Goal: Transaction & Acquisition: Obtain resource

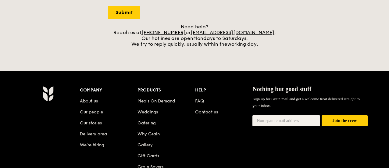
scroll to position [275, 0]
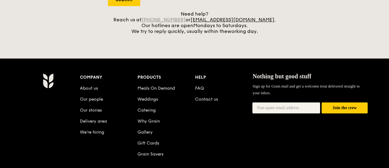
click at [173, 23] on link "[PHONE_NUMBER]" at bounding box center [164, 20] width 44 height 6
click at [176, 120] on li "Why Grain" at bounding box center [167, 120] width 58 height 11
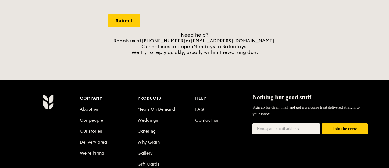
scroll to position [244, 0]
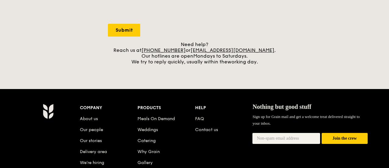
drag, startPoint x: 174, startPoint y: 52, endPoint x: 152, endPoint y: 67, distance: 26.8
click at [152, 65] on div "Need help? Reach us at +65 3163 5335 or concierge@grain.com.sg . Our hotlines a…" at bounding box center [194, 53] width 173 height 23
click at [7, 71] on div "A Virtual Wedding Affair Plan the perfect celebration with us, all in a weekend…" at bounding box center [194, 13] width 389 height 514
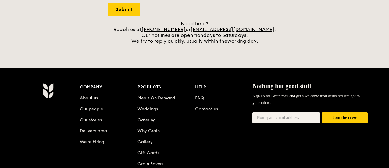
scroll to position [275, 0]
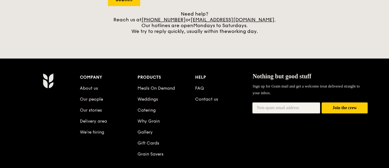
click at [212, 100] on li "Contact us" at bounding box center [224, 98] width 58 height 11
click at [212, 102] on link "Contact us" at bounding box center [206, 99] width 23 height 5
drag, startPoint x: 176, startPoint y: 23, endPoint x: 167, endPoint y: 48, distance: 26.6
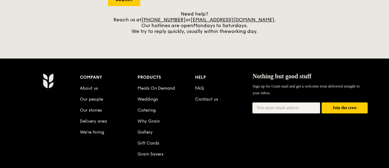
click at [156, 23] on div "Need help? Reach us at +65 3163 5335 or concierge@grain.com.sg . Our hotlines a…" at bounding box center [194, 22] width 173 height 23
drag, startPoint x: 156, startPoint y: 23, endPoint x: 172, endPoint y: 24, distance: 16.2
click at [171, 23] on div "Need help? Reach us at +65 3163 5335 or concierge@grain.com.sg . Our hotlines a…" at bounding box center [194, 22] width 173 height 23
drag, startPoint x: 194, startPoint y: 24, endPoint x: 159, endPoint y: 24, distance: 34.5
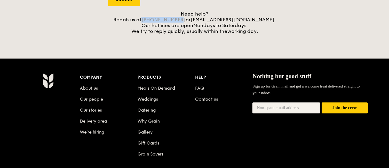
click at [159, 24] on div "Need help? Reach us at +65 3163 5335 or concierge@grain.com.sg . Our hotlines a…" at bounding box center [194, 22] width 173 height 23
click at [159, 23] on link "[PHONE_NUMBER]" at bounding box center [164, 20] width 44 height 6
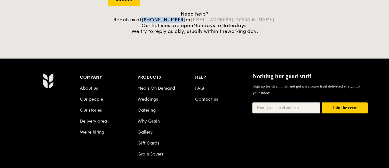
copy link "[PHONE_NUMBER]"
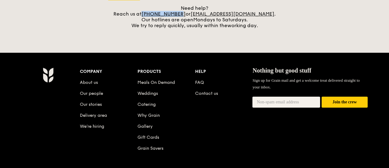
scroll to position [336, 0]
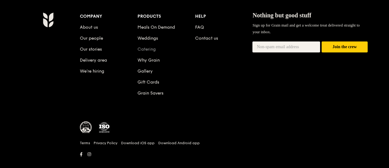
click at [154, 52] on link "Catering" at bounding box center [147, 49] width 18 height 5
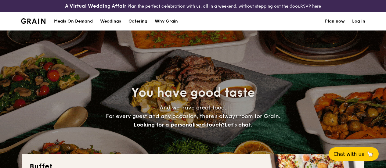
select select
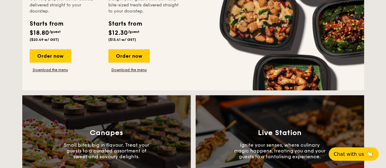
scroll to position [463, 0]
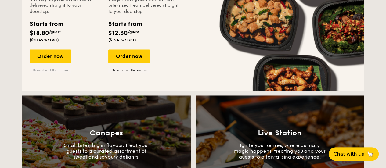
click at [55, 73] on link "Download the menu" at bounding box center [51, 70] width 42 height 5
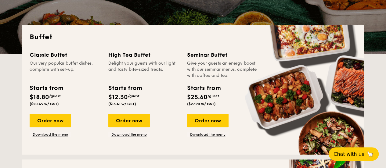
scroll to position [127, 0]
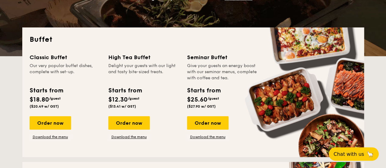
click at [214, 139] on div "Order now Download the menu" at bounding box center [208, 127] width 42 height 23
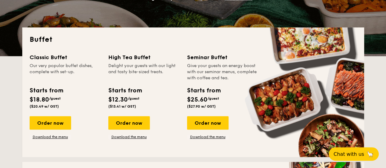
click at [214, 139] on div "Order now Download the menu" at bounding box center [208, 127] width 42 height 23
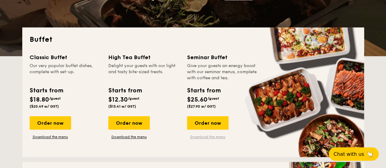
click at [215, 139] on link "Download the menu" at bounding box center [208, 137] width 42 height 5
